Goal: Browse casually

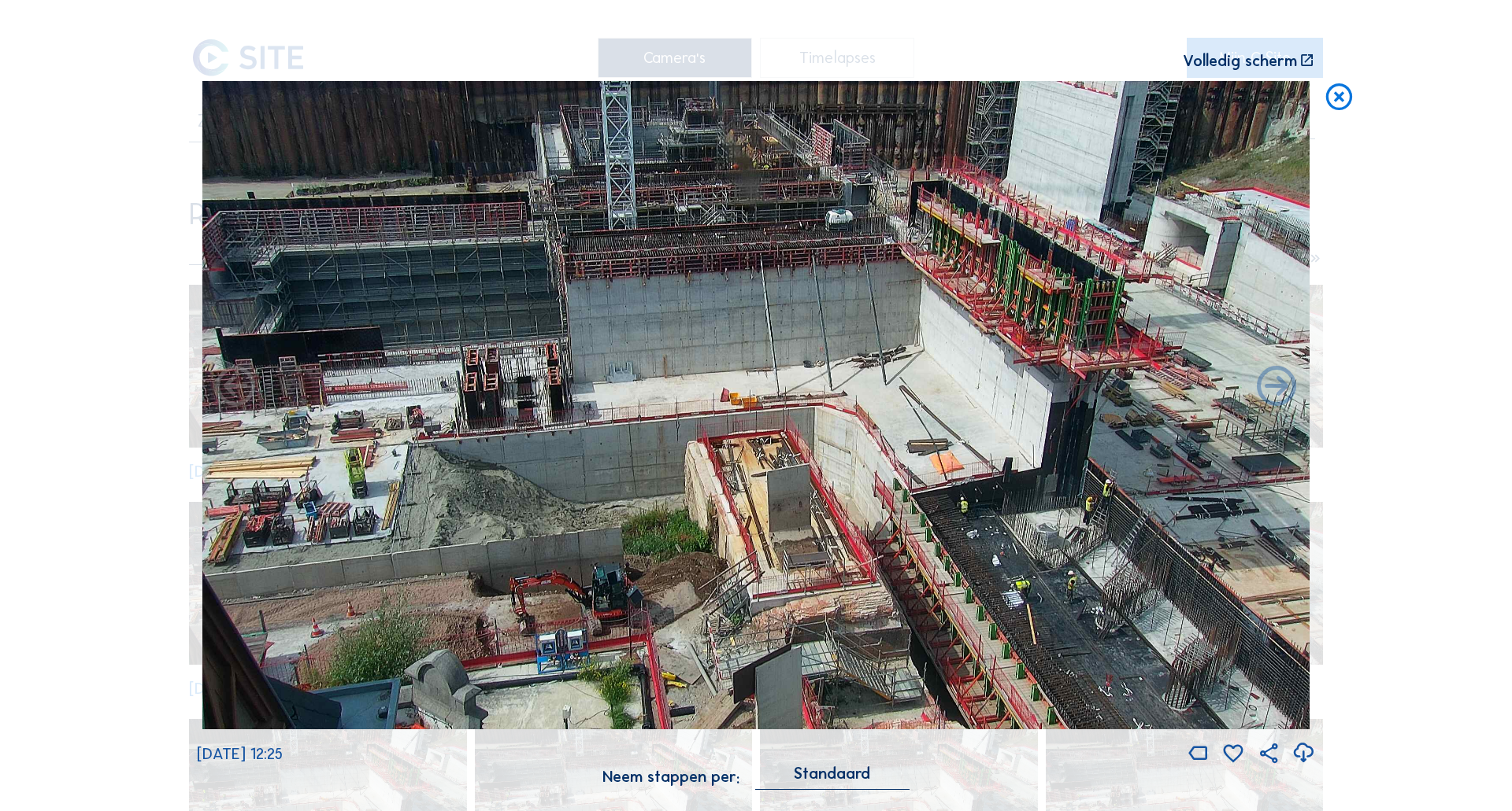
click at [1330, 99] on icon at bounding box center [1339, 97] width 32 height 33
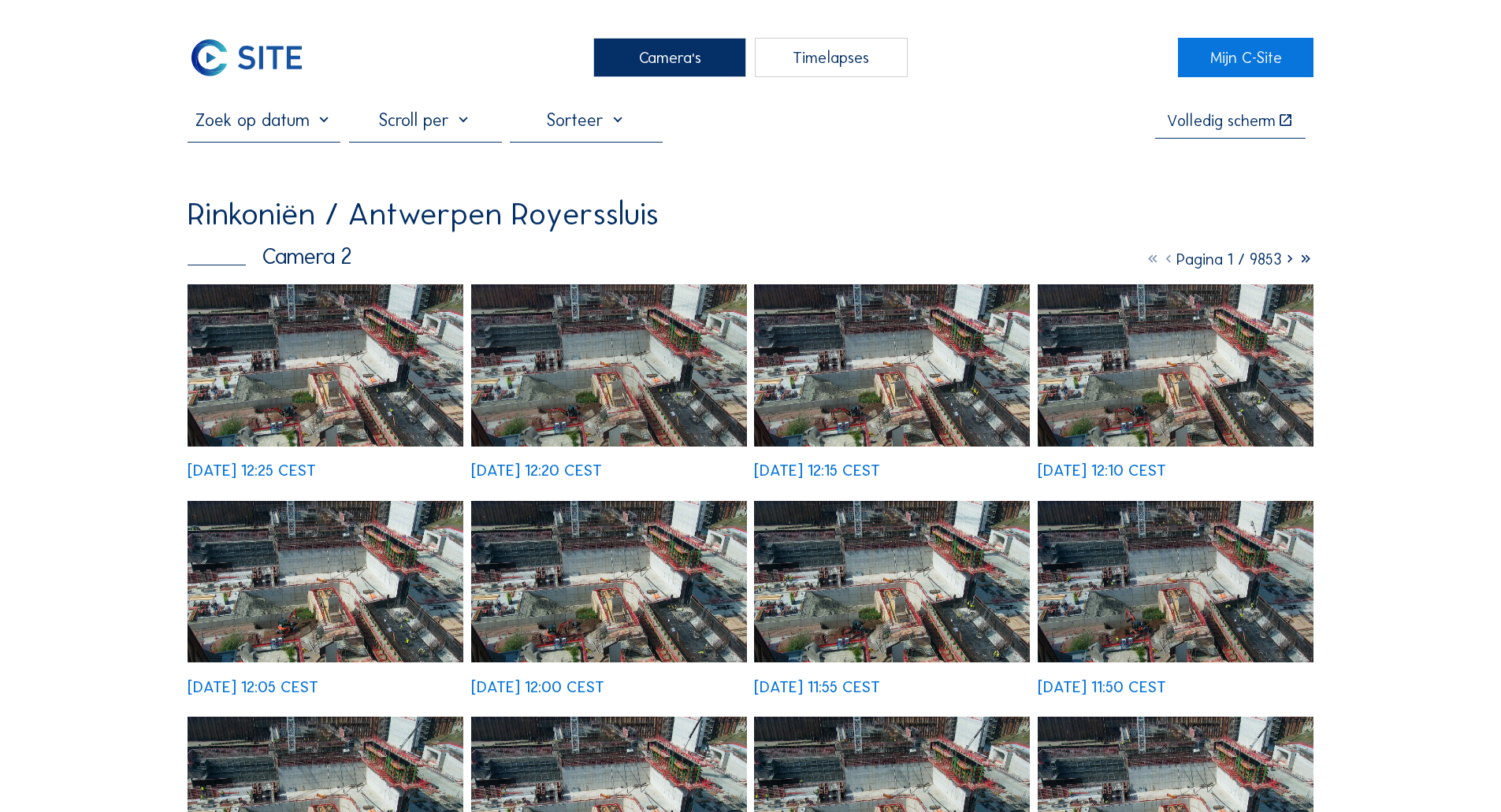
click at [716, 55] on div "Camera's" at bounding box center [669, 58] width 153 height 39
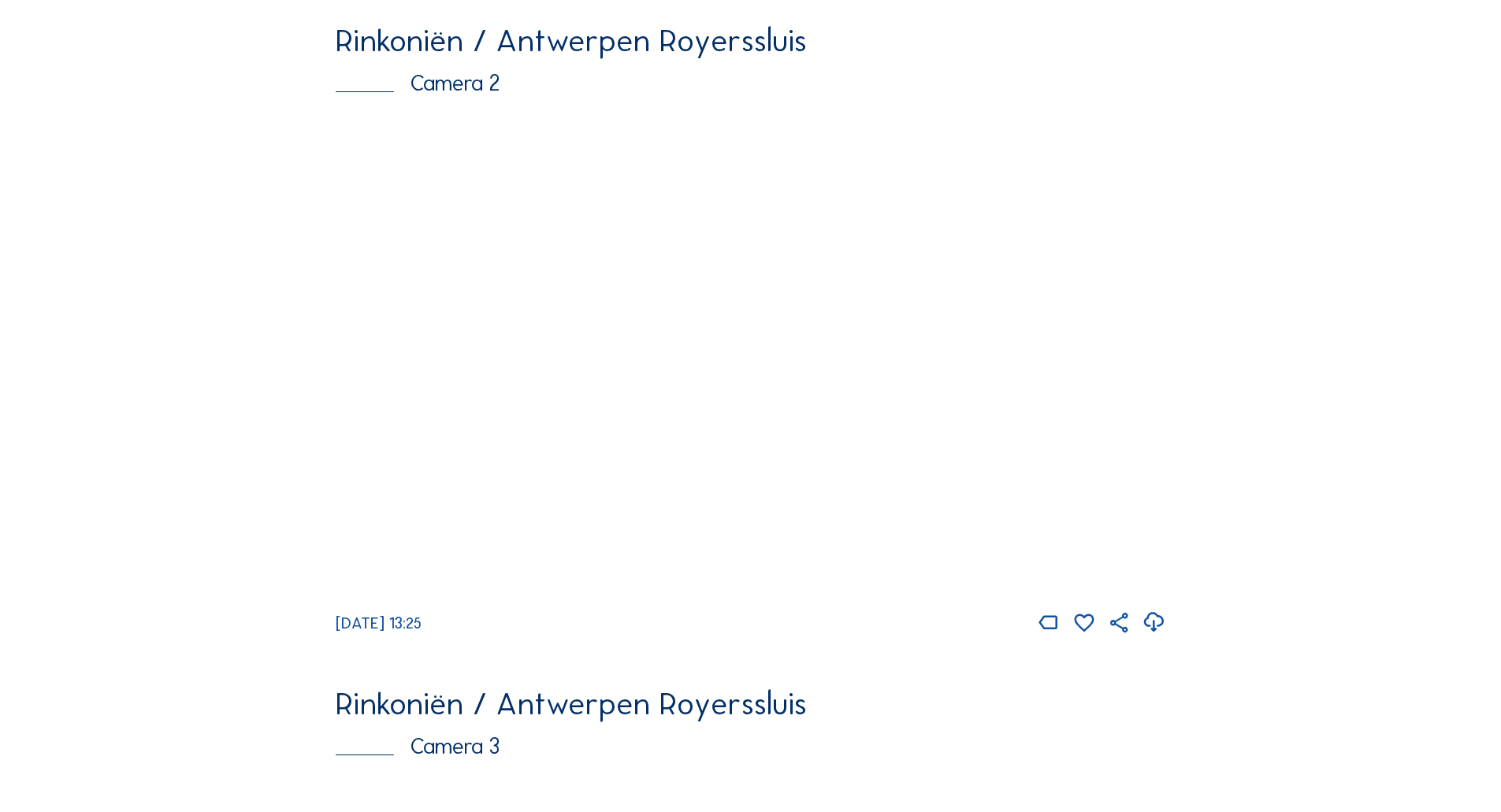
scroll to position [788, 0]
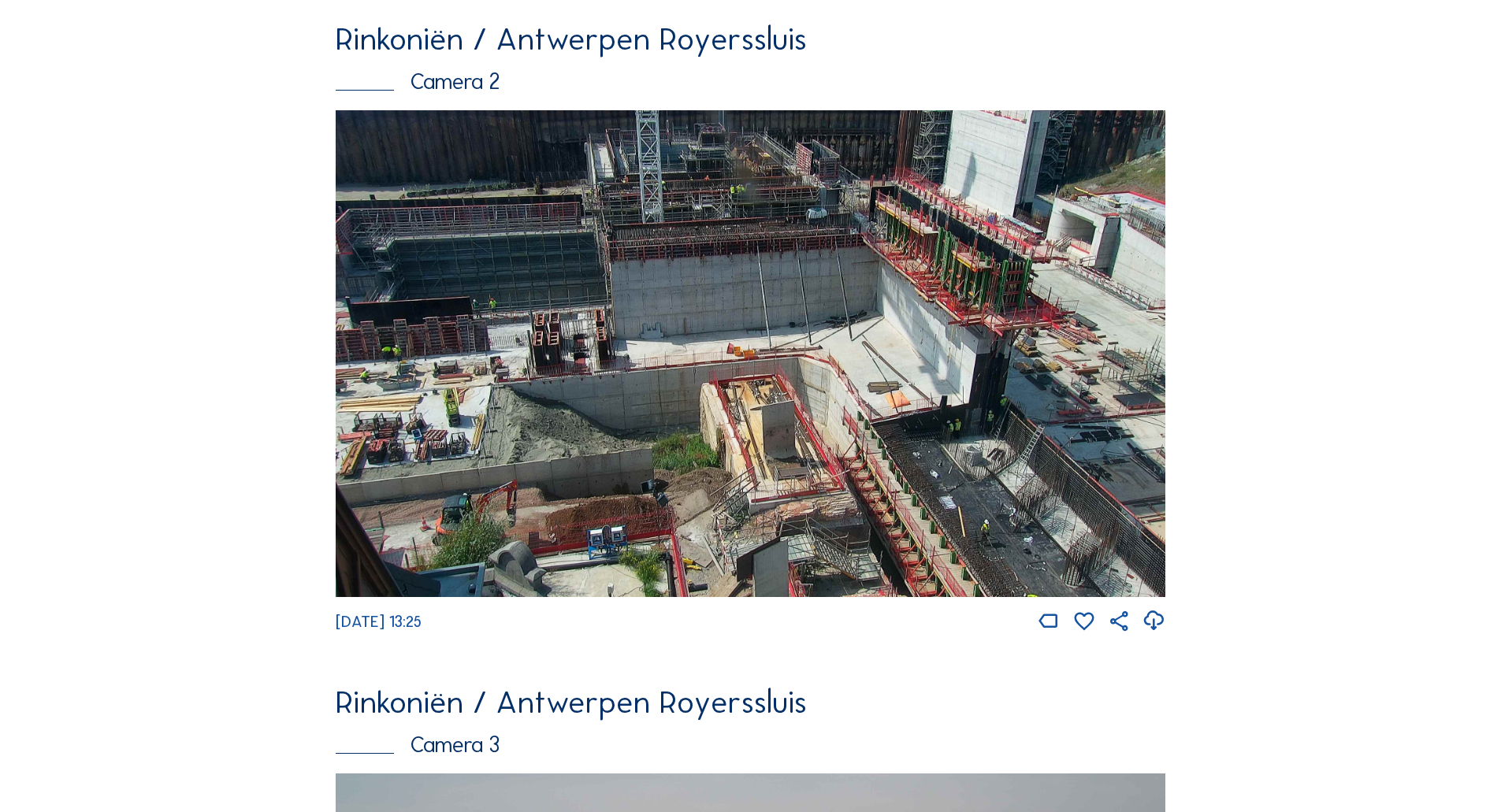
click at [833, 432] on img at bounding box center [750, 353] width 830 height 487
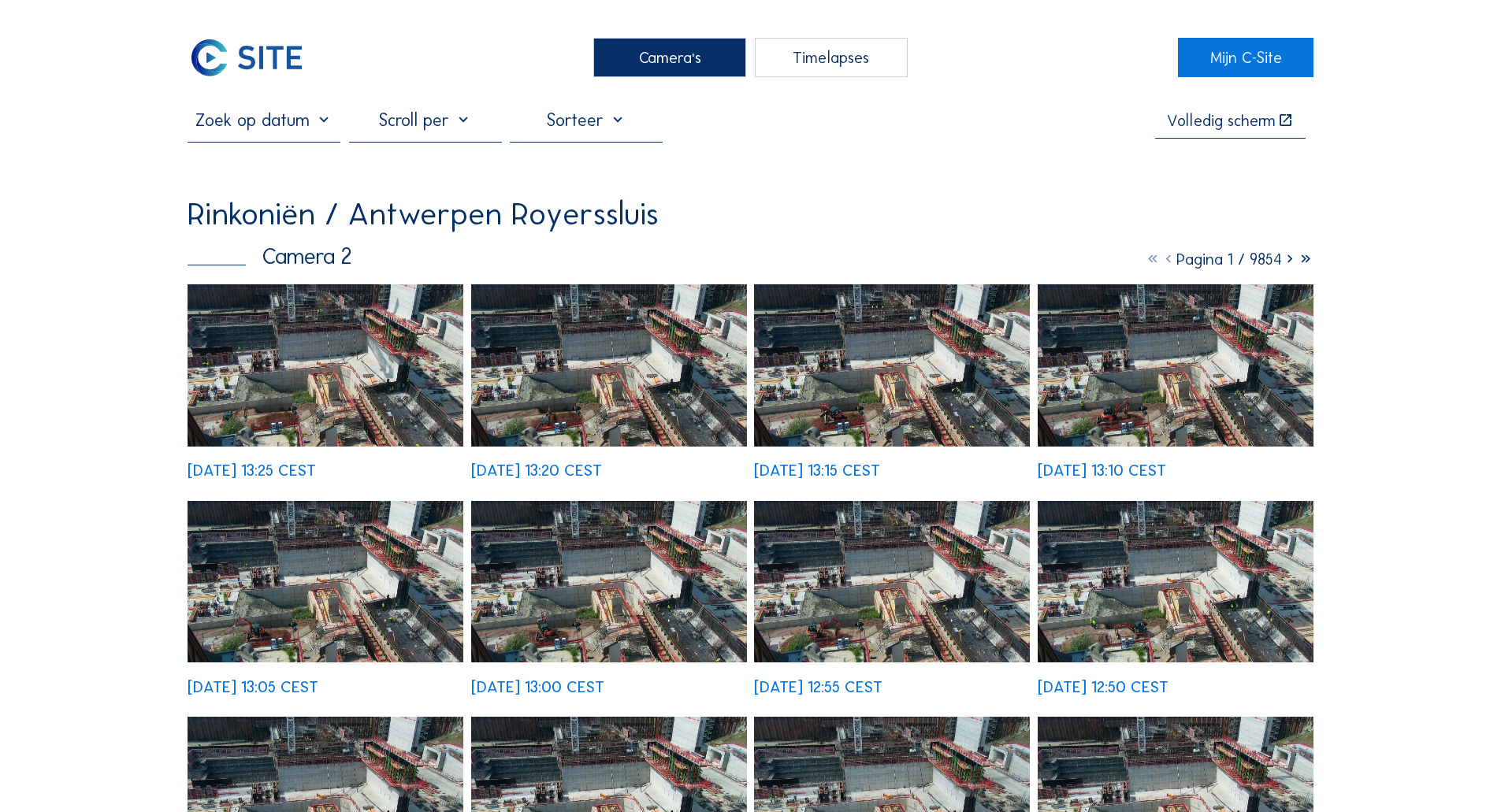
click at [225, 351] on img at bounding box center [325, 365] width 276 height 161
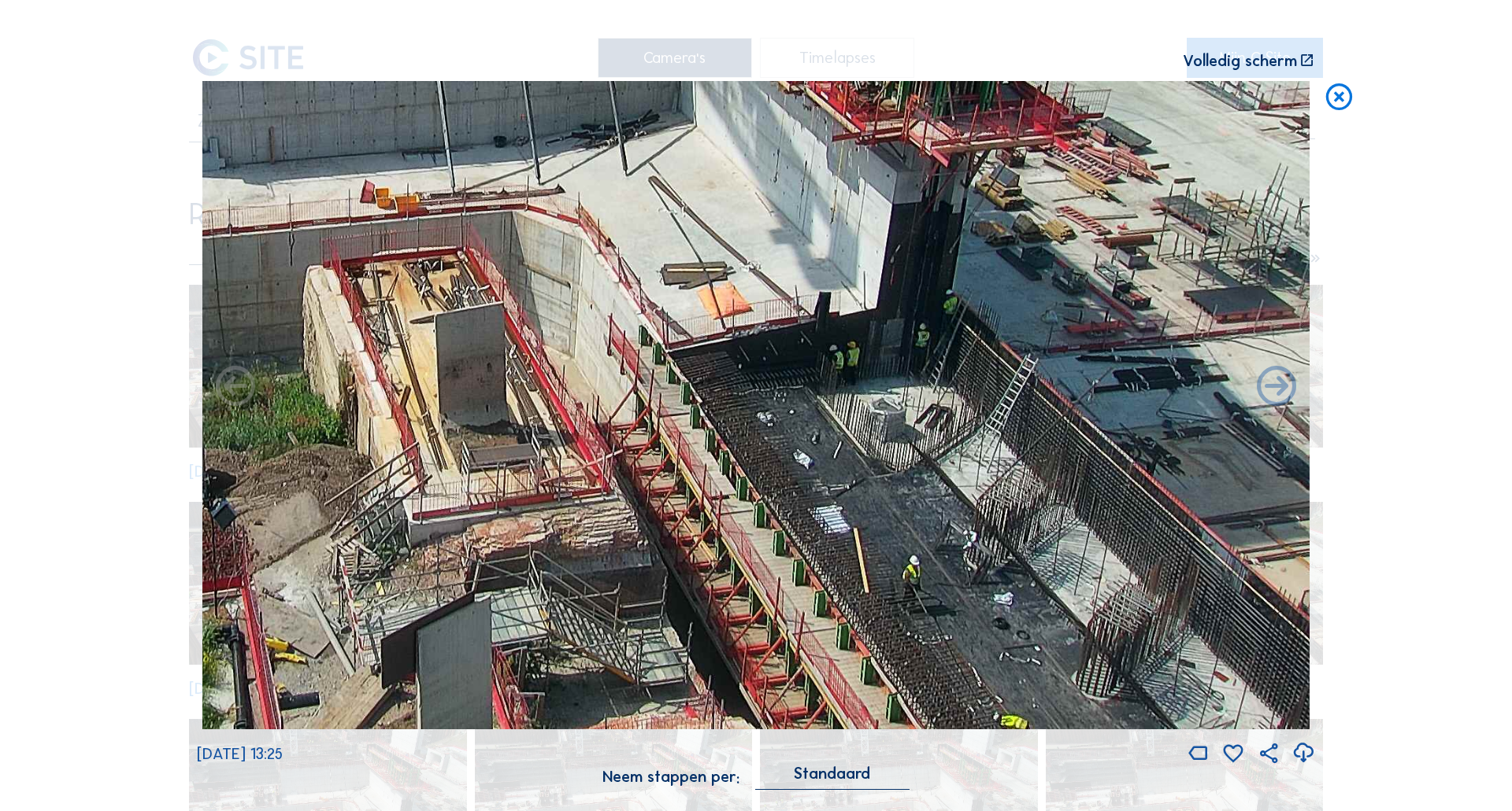
drag, startPoint x: 1097, startPoint y: 587, endPoint x: 815, endPoint y: 272, distance: 422.8
click at [815, 272] on img at bounding box center [756, 405] width 1107 height 649
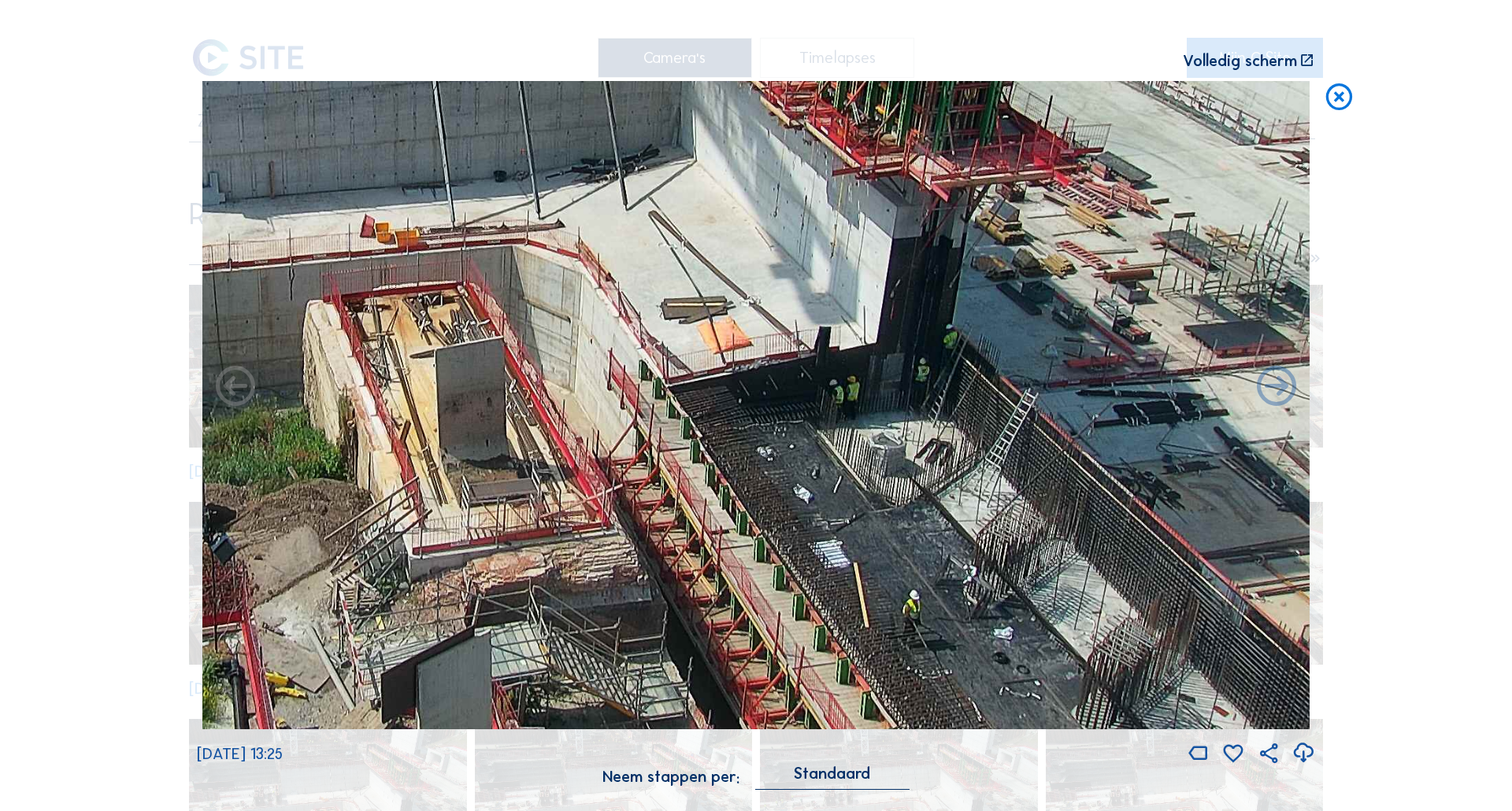
drag, startPoint x: 974, startPoint y: 439, endPoint x: 887, endPoint y: 473, distance: 93.4
click at [887, 473] on img at bounding box center [756, 405] width 1107 height 649
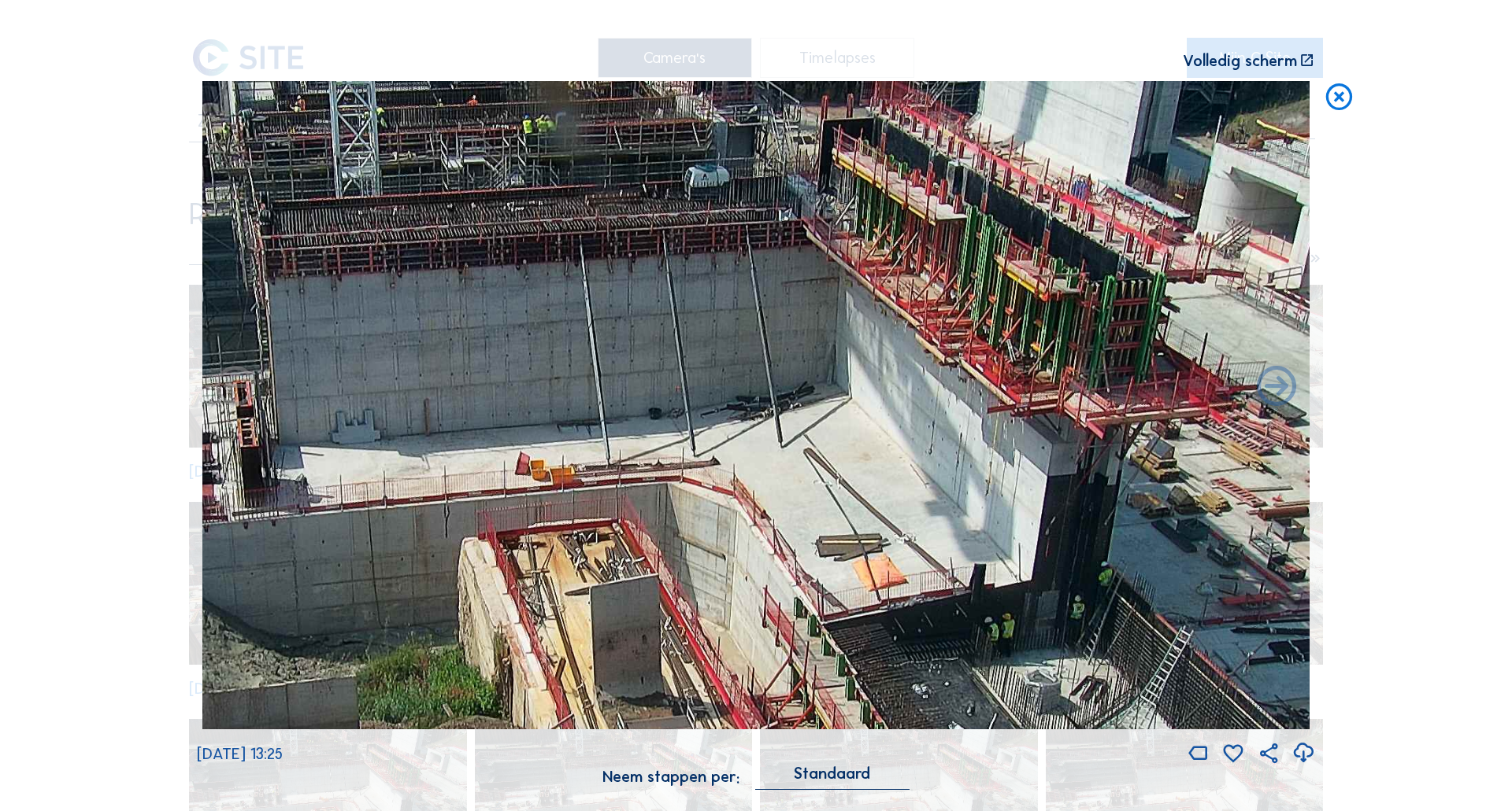
drag, startPoint x: 752, startPoint y: 405, endPoint x: 907, endPoint y: 643, distance: 284.0
click at [907, 643] on img at bounding box center [756, 405] width 1107 height 649
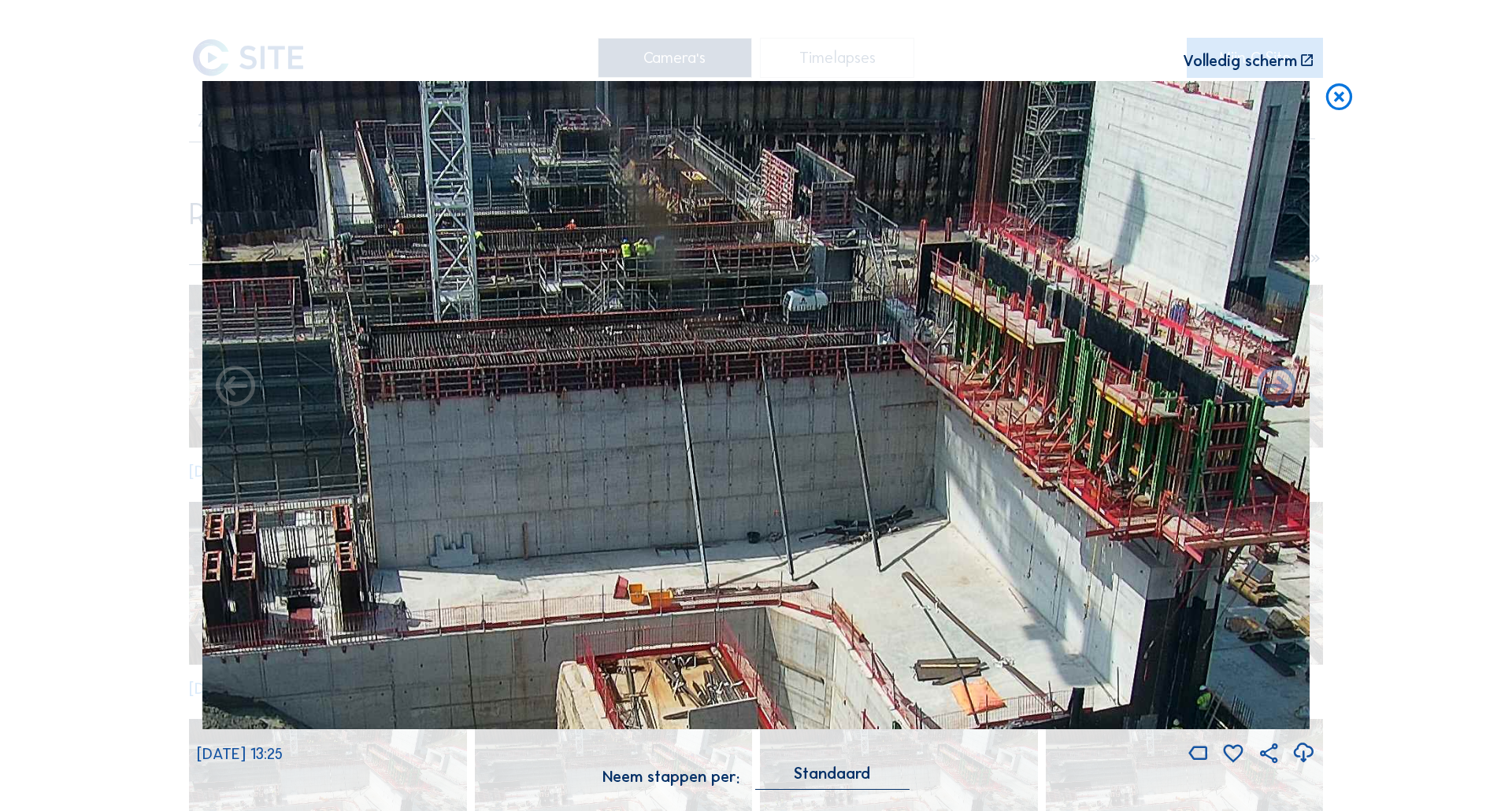
drag, startPoint x: 674, startPoint y: 382, endPoint x: 769, endPoint y: 565, distance: 206.2
click at [769, 565] on img at bounding box center [756, 405] width 1107 height 649
click at [1334, 108] on icon at bounding box center [1339, 97] width 32 height 33
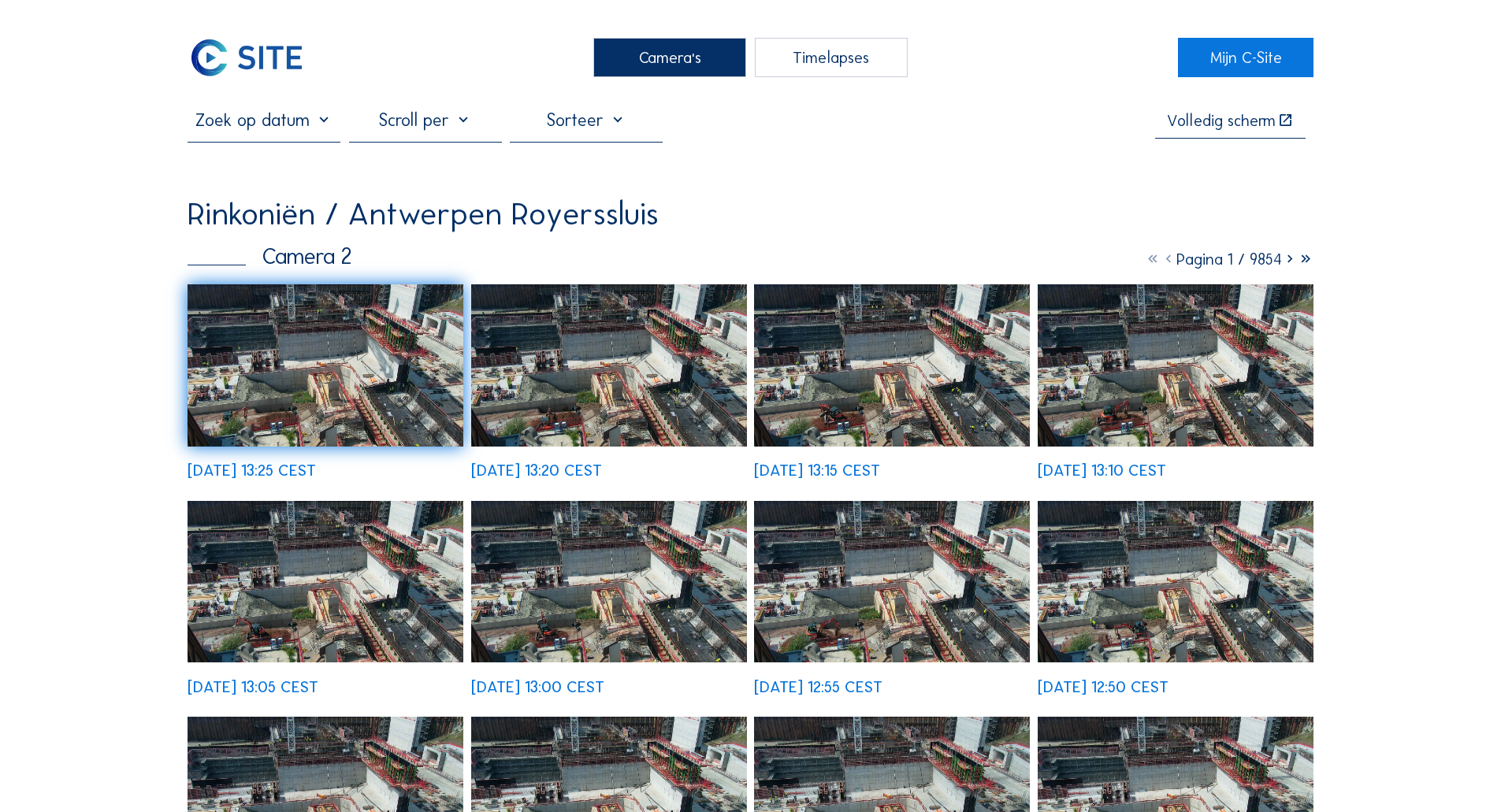
click at [629, 56] on div "Camera's" at bounding box center [669, 58] width 153 height 39
